Goal: Task Accomplishment & Management: Use online tool/utility

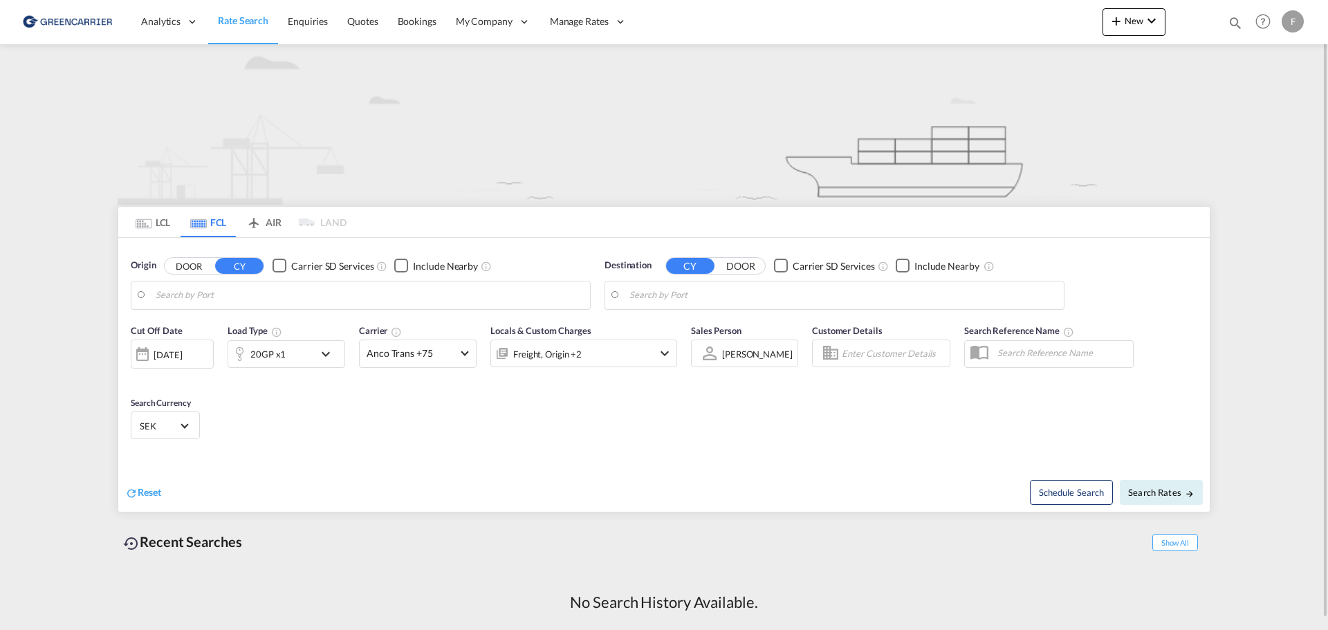
click at [198, 263] on button "DOOR" at bounding box center [189, 266] width 48 height 16
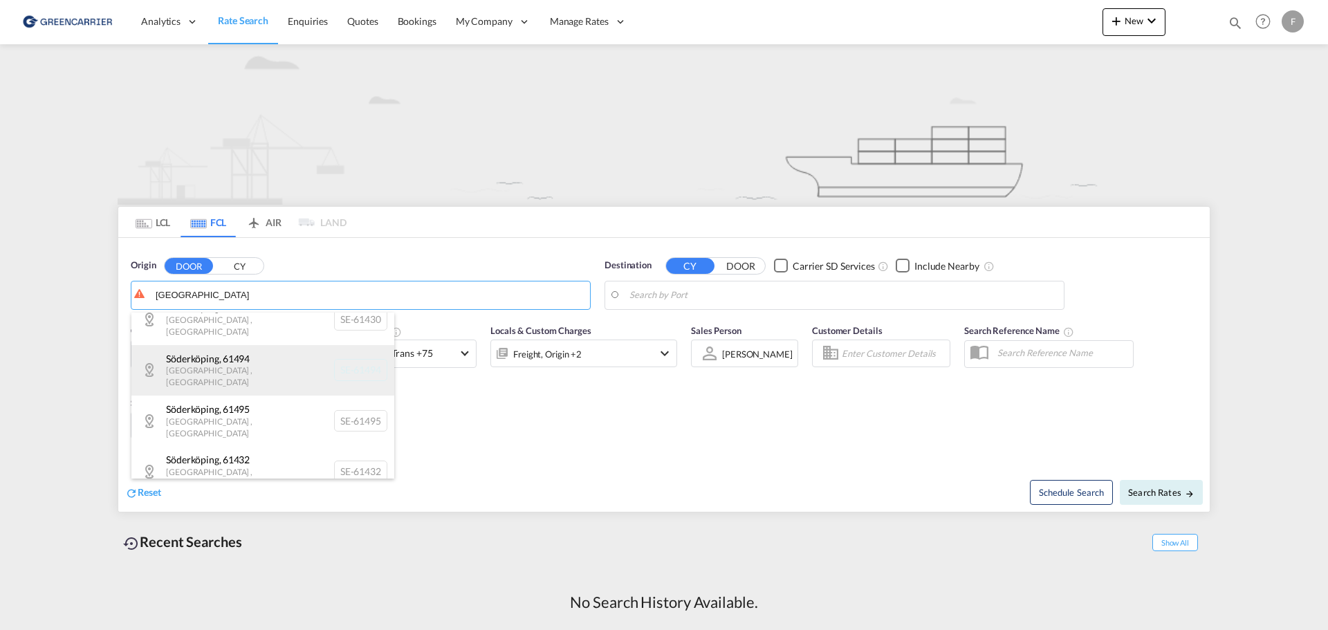
scroll to position [138, 0]
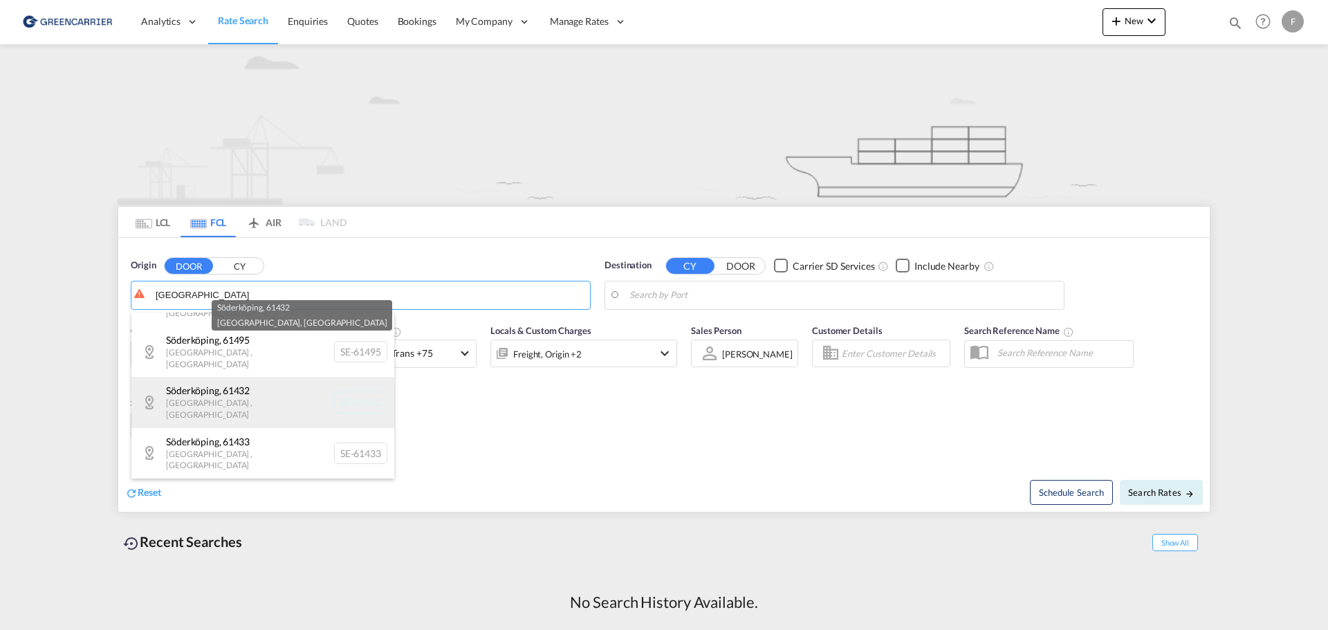
click at [278, 377] on div "[GEOGRAPHIC_DATA] , 61432 [GEOGRAPHIC_DATA] , [GEOGRAPHIC_DATA] SE-61432" at bounding box center [262, 402] width 263 height 50
type input "SE-61432, [GEOGRAPHIC_DATA], [GEOGRAPHIC_DATA]"
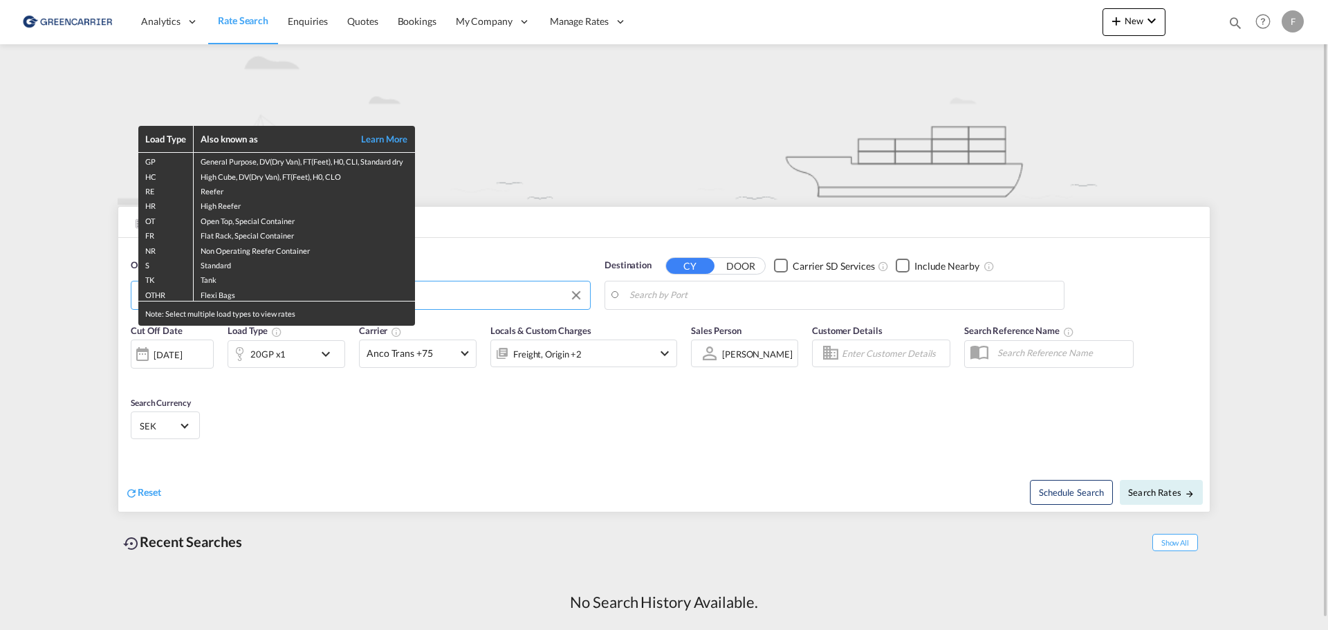
click at [701, 291] on div "Load Type Also known as Learn More GP General Purpose, DV(Dry Van), FT(Feet), H…" at bounding box center [664, 315] width 1328 height 630
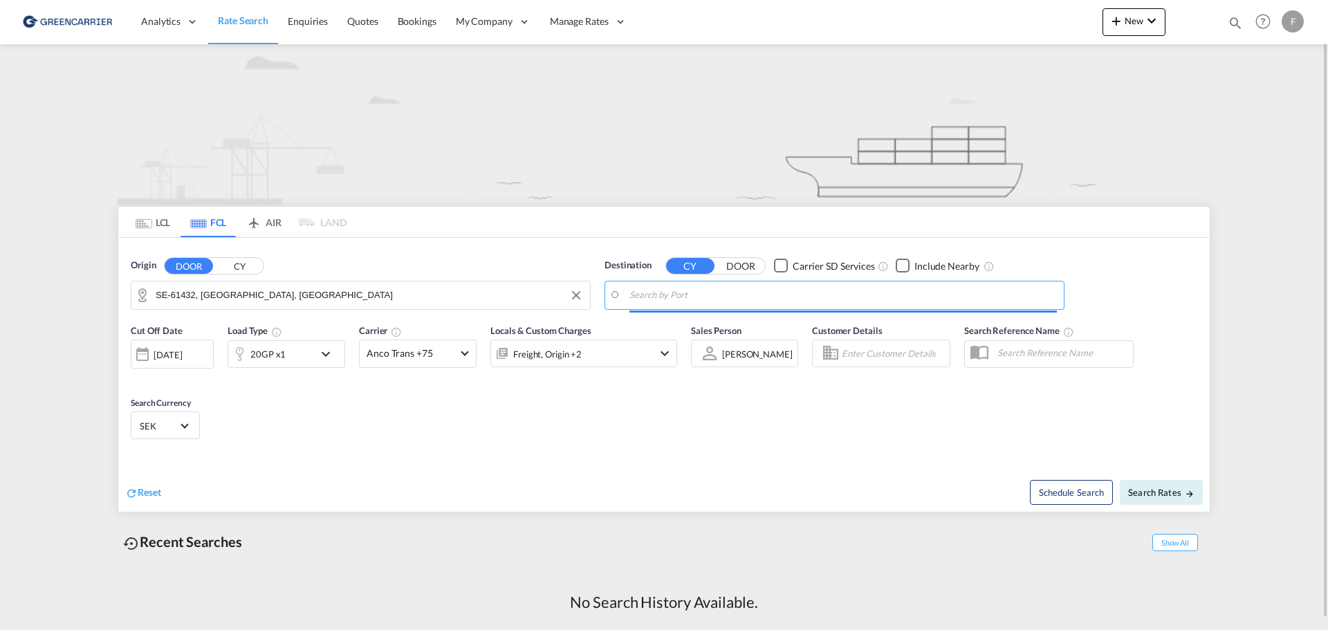
click at [664, 298] on input "Search by Port" at bounding box center [842, 295] width 427 height 21
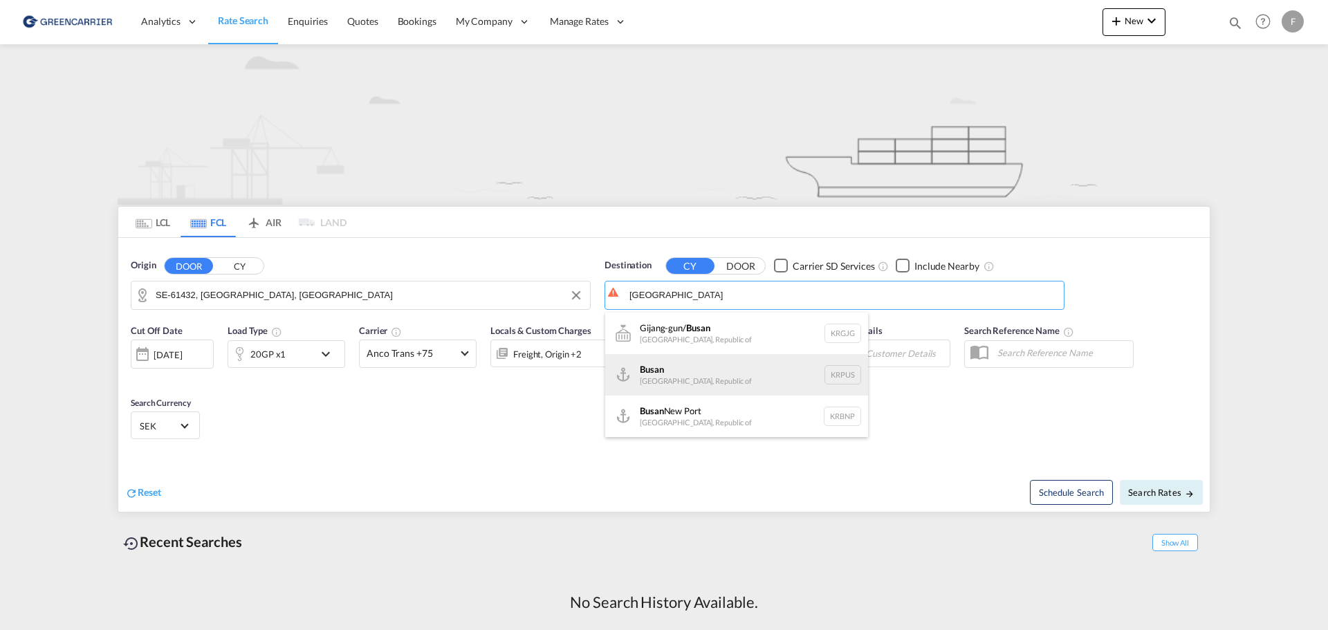
click at [698, 376] on div "Busan Korea, Republic of KRPUS" at bounding box center [736, 374] width 263 height 41
type input "Busan, KRPUS"
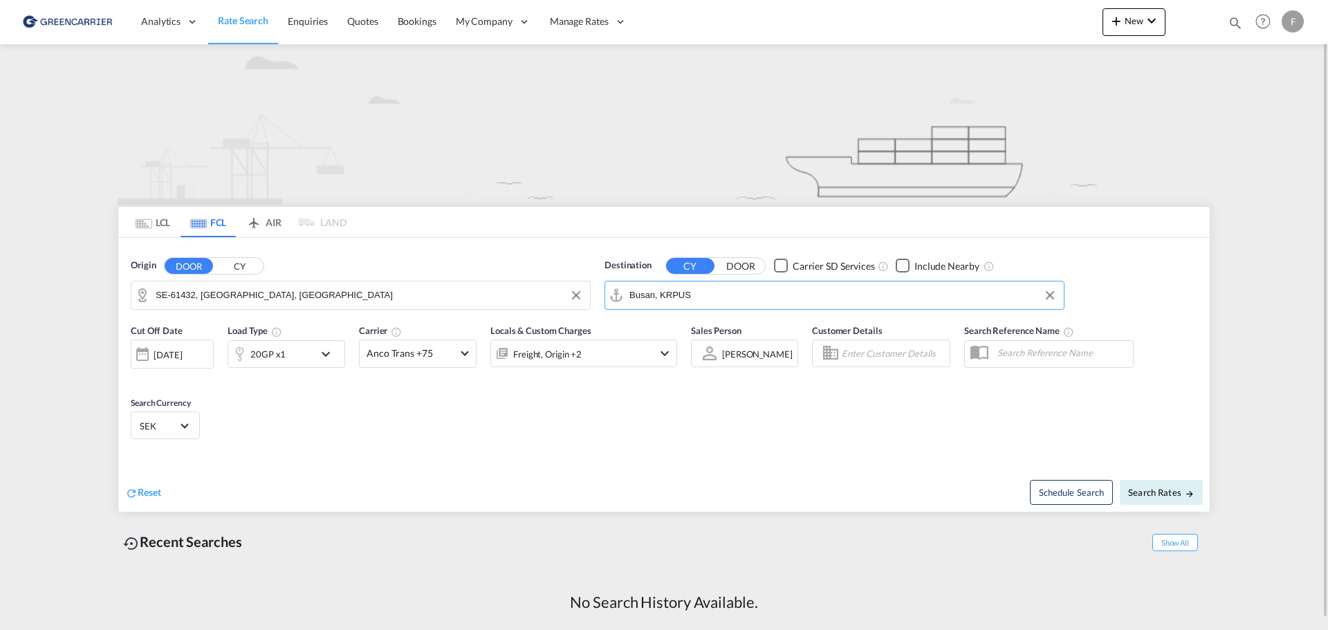
click at [872, 358] on input "Enter Customer Details" at bounding box center [894, 353] width 104 height 21
type input "i"
